Goal: Entertainment & Leisure: Consume media (video, audio)

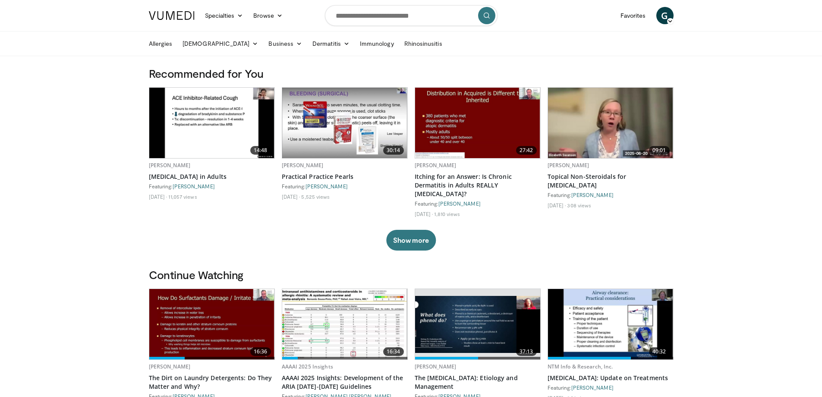
click at [593, 124] on img at bounding box center [610, 123] width 125 height 70
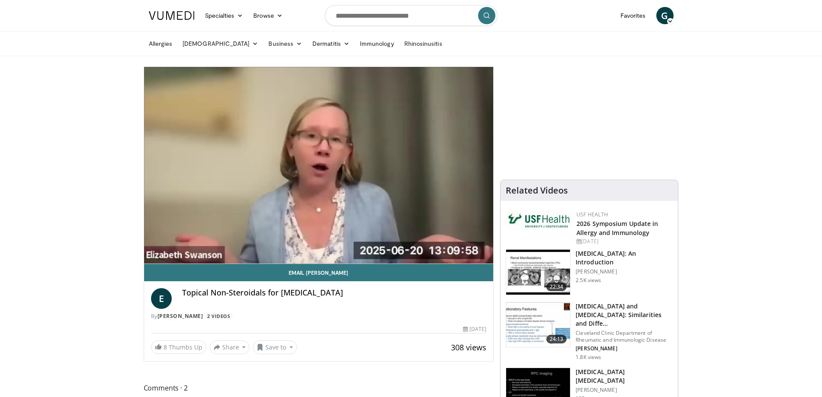
click at [160, 243] on video-js "**********" at bounding box center [319, 165] width 350 height 197
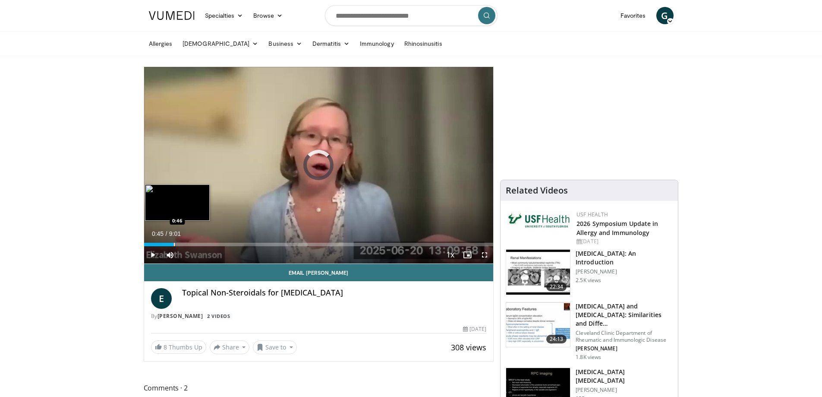
click at [174, 243] on div "Progress Bar" at bounding box center [174, 244] width 1 height 3
click at [209, 243] on div "Progress Bar" at bounding box center [209, 244] width 1 height 3
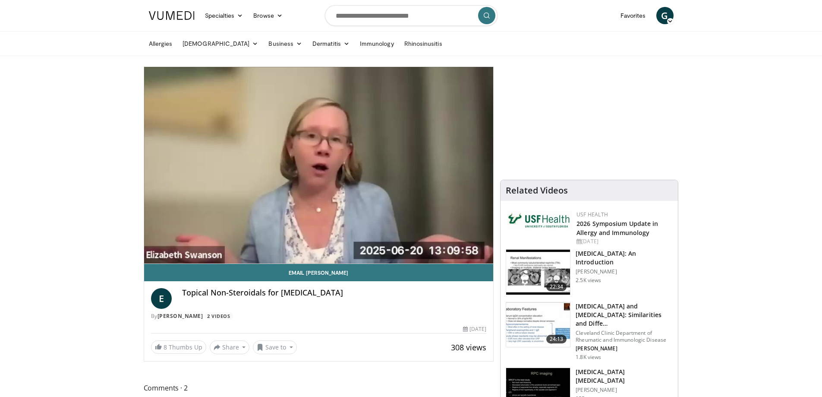
click at [231, 244] on video-js "**********" at bounding box center [319, 165] width 350 height 197
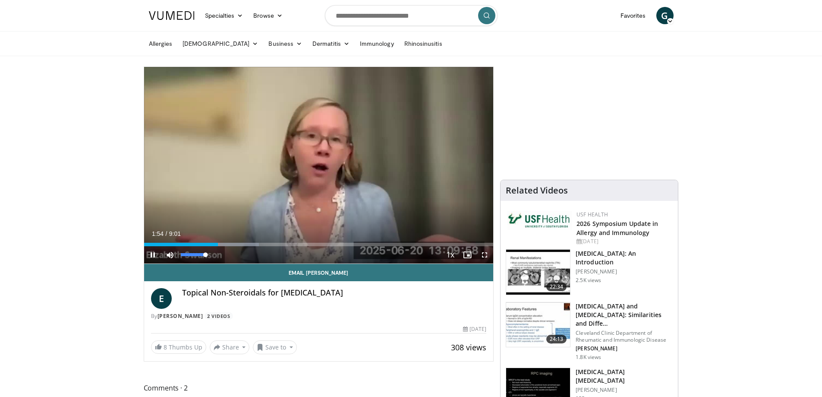
drag, startPoint x: 199, startPoint y: 253, endPoint x: 213, endPoint y: 251, distance: 14.0
click at [213, 251] on div "Mute 100%" at bounding box center [191, 254] width 60 height 17
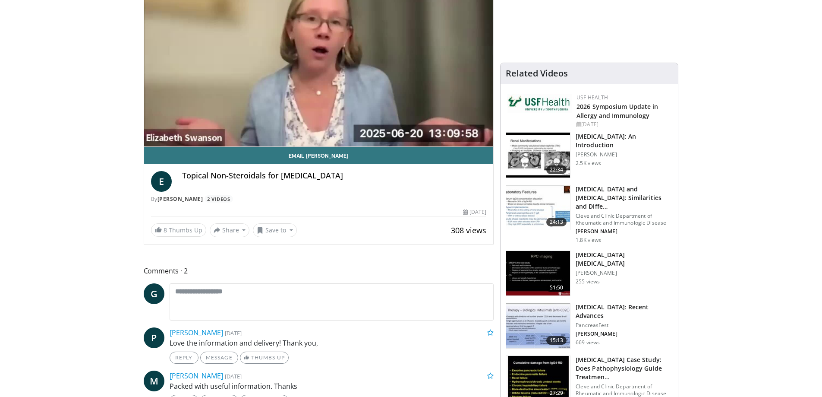
scroll to position [130, 0]
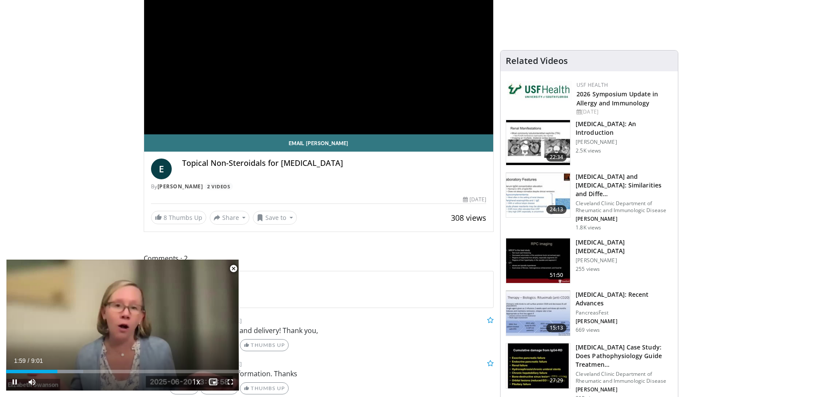
click at [232, 267] on span "Video Player" at bounding box center [233, 268] width 17 height 17
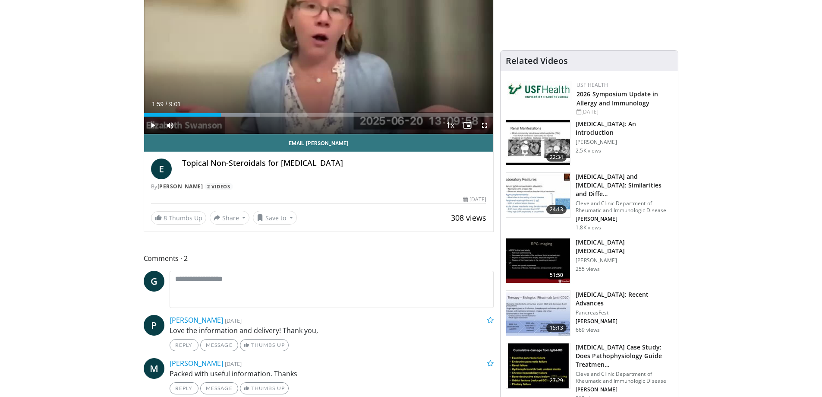
click at [155, 127] on span "Video Player" at bounding box center [152, 125] width 17 height 17
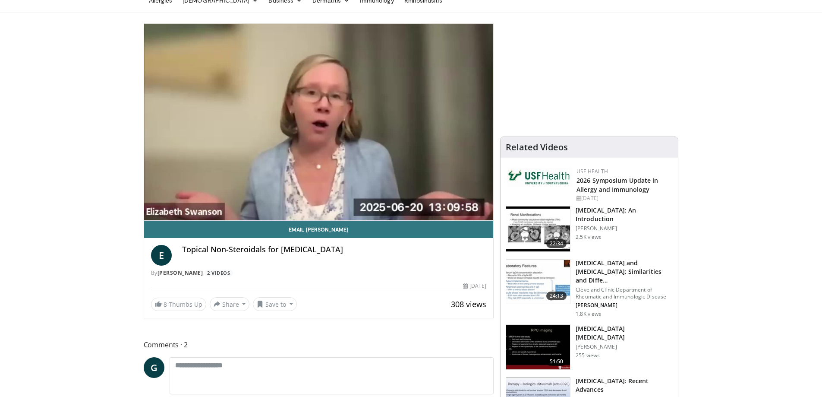
scroll to position [0, 0]
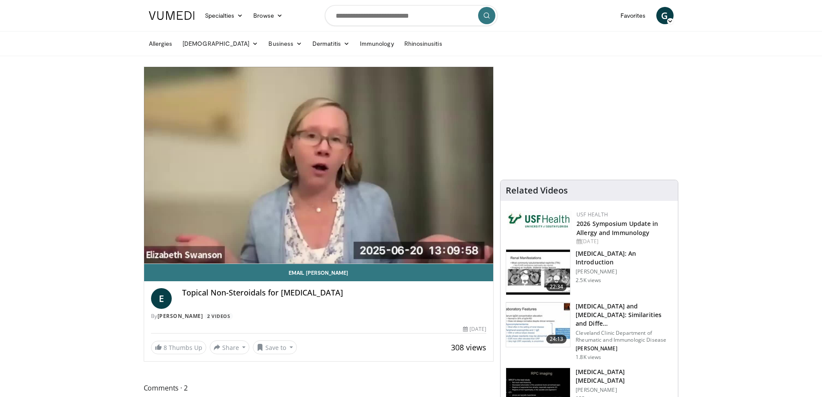
click at [144, 246] on button "Pause" at bounding box center [152, 254] width 17 height 17
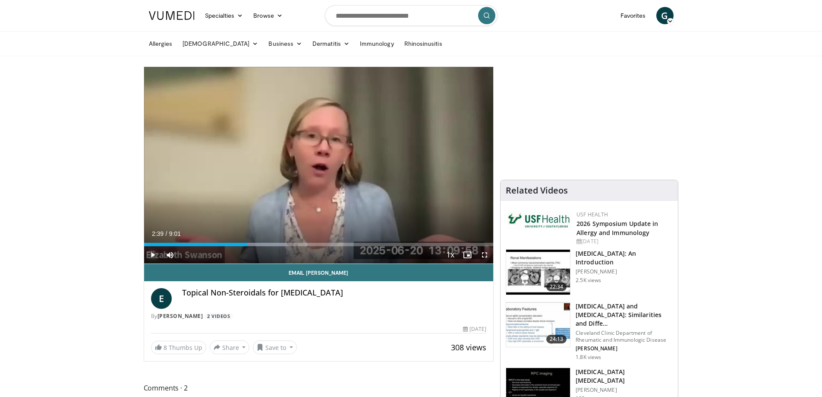
click at [144, 246] on button "Play" at bounding box center [152, 254] width 17 height 17
click at [226, 243] on div "Progress Bar" at bounding box center [226, 244] width 1 height 3
click at [207, 244] on div "Progress Bar" at bounding box center [207, 244] width 1 height 3
click at [150, 255] on span "Video Player" at bounding box center [152, 254] width 17 height 17
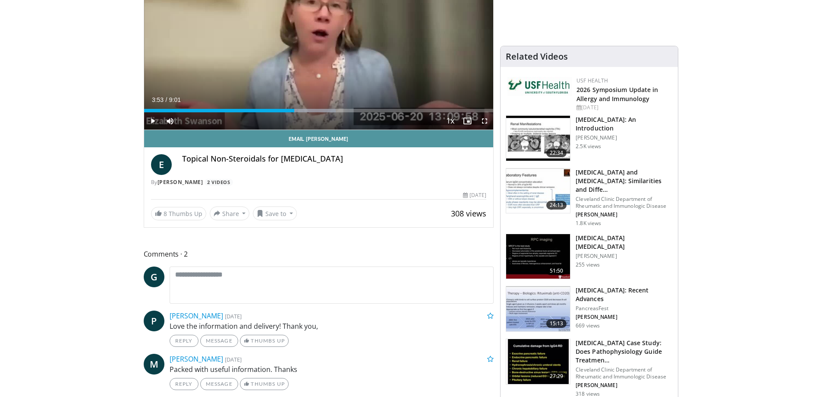
scroll to position [43, 0]
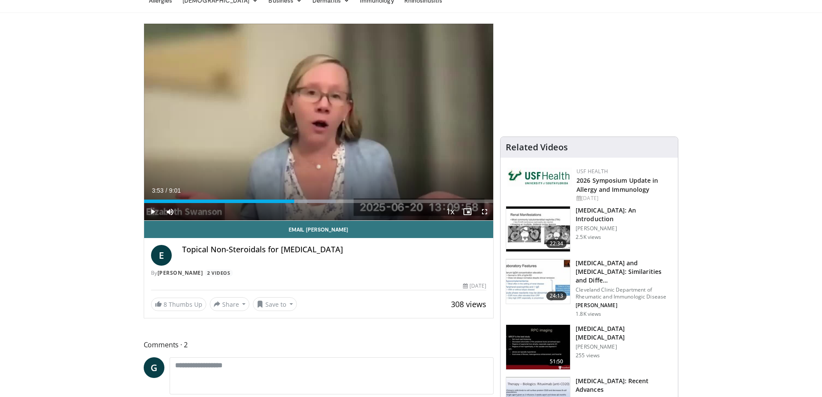
click at [151, 211] on span "Video Player" at bounding box center [152, 211] width 17 height 17
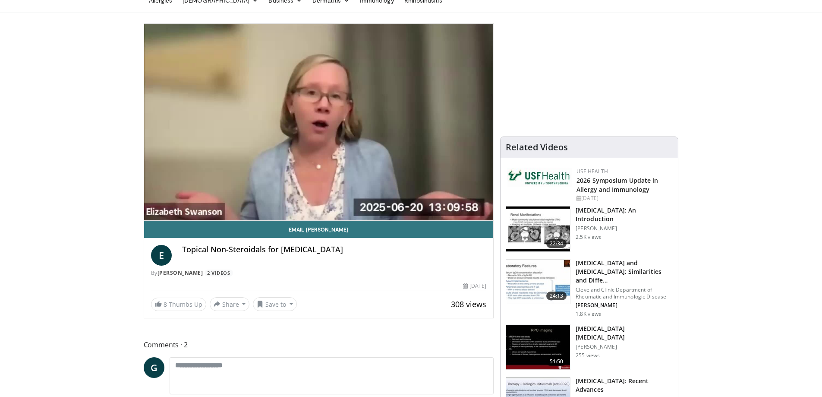
scroll to position [0, 0]
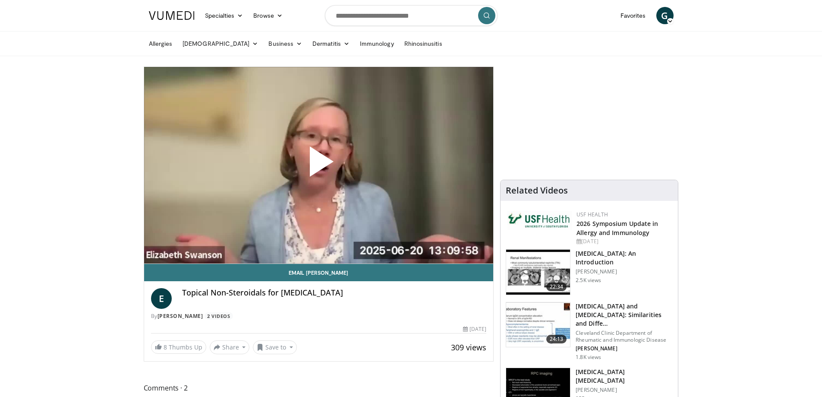
click at [319, 165] on span "Video Player" at bounding box center [319, 165] width 0 height 0
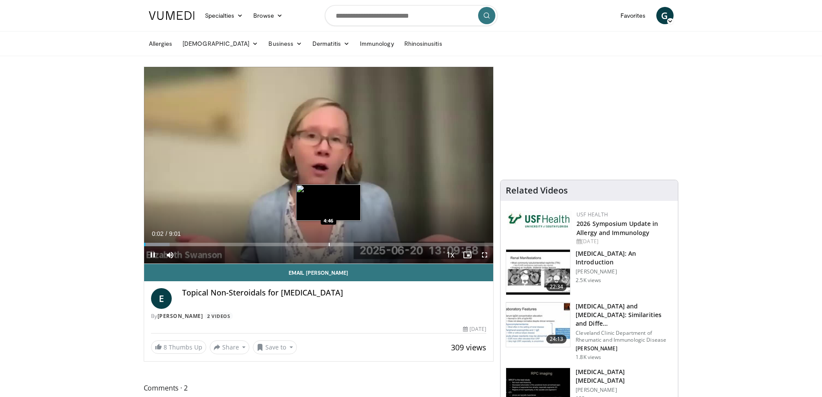
click at [329, 243] on div "Progress Bar" at bounding box center [329, 244] width 1 height 3
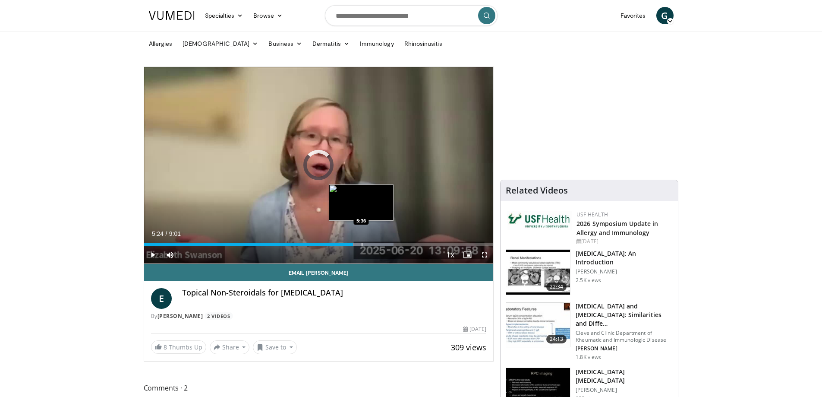
click at [362, 244] on div "Progress Bar" at bounding box center [362, 244] width 1 height 3
click at [376, 243] on div "Progress Bar" at bounding box center [376, 244] width 1 height 3
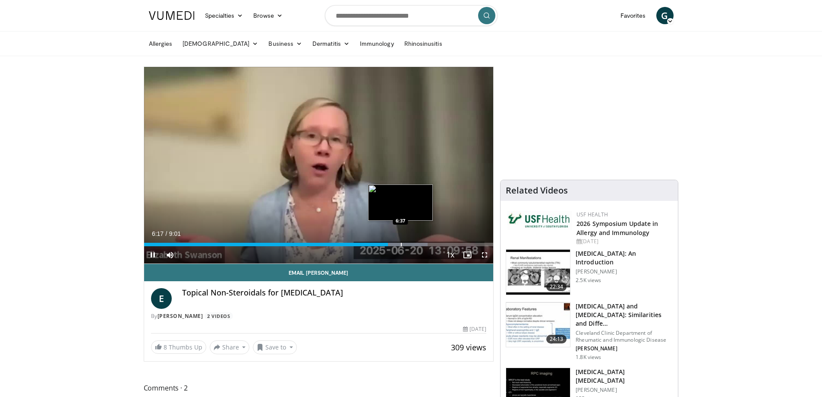
click at [402, 243] on div "Loaded : 81.25% 6:17 6:37" at bounding box center [319, 244] width 350 height 3
click at [425, 244] on div "Progress Bar" at bounding box center [425, 244] width 1 height 3
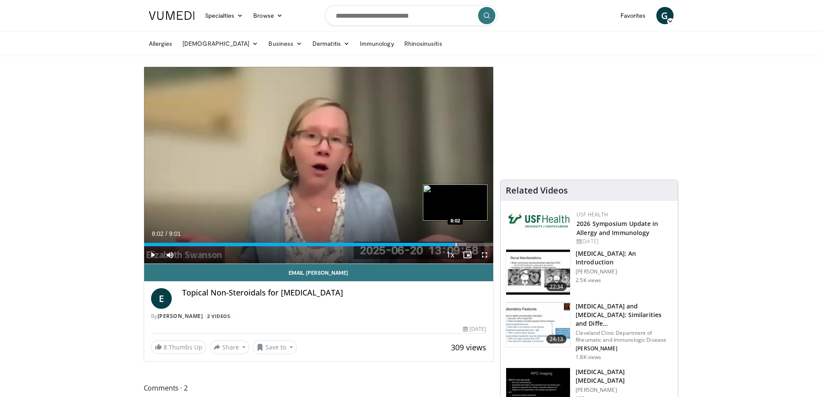
click at [456, 243] on div "Progress Bar" at bounding box center [456, 244] width 1 height 3
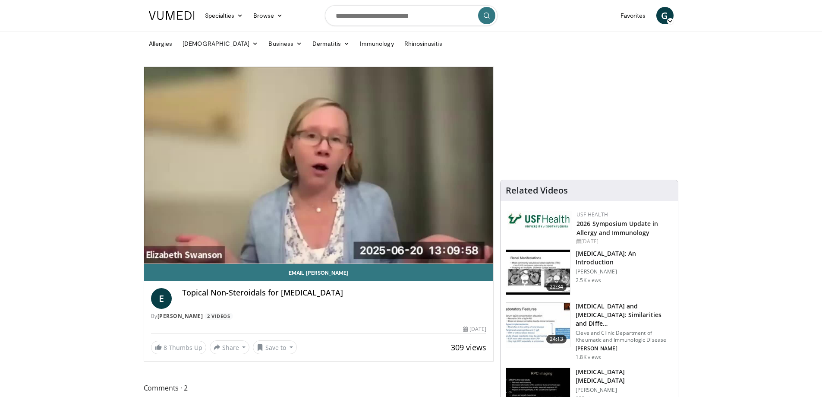
click at [164, 14] on img at bounding box center [172, 15] width 46 height 9
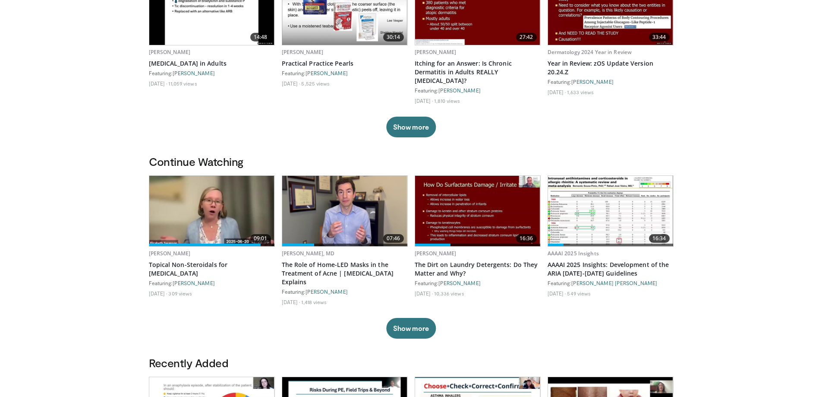
scroll to position [216, 0]
